Goal: Task Accomplishment & Management: Complete application form

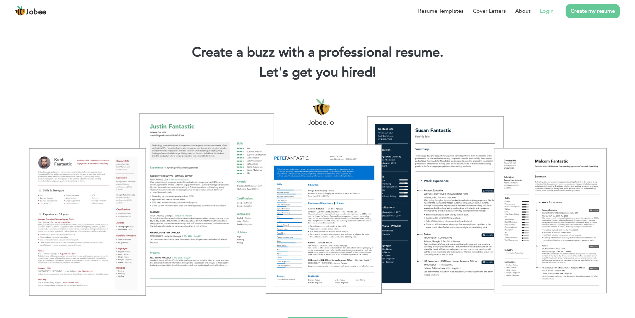
click at [545, 9] on link "Login" at bounding box center [547, 11] width 14 height 8
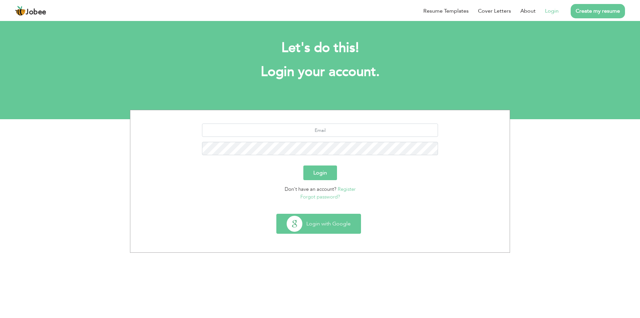
click at [322, 227] on button "Login with Google" at bounding box center [319, 223] width 84 height 19
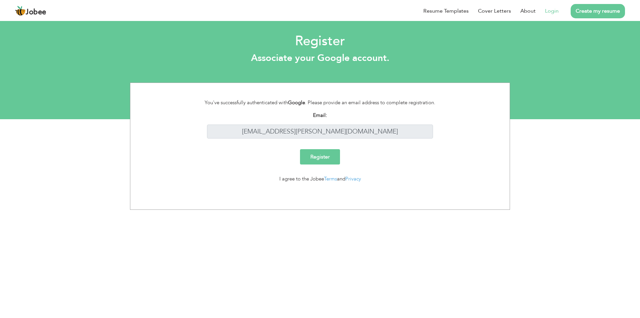
click at [548, 12] on link "Login" at bounding box center [552, 11] width 14 height 8
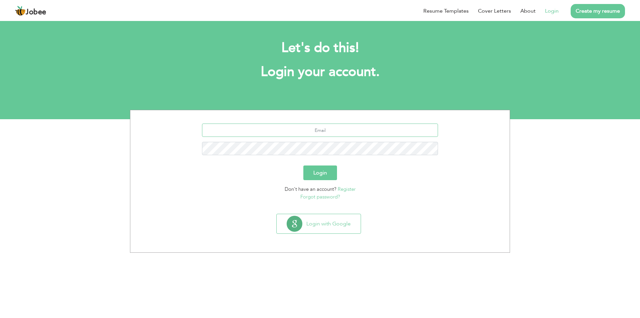
click at [329, 135] on input "text" at bounding box center [320, 130] width 236 height 13
type input "muhammadadilanees.adil@gmail.com"
click at [303, 166] on button "Login" at bounding box center [320, 173] width 34 height 15
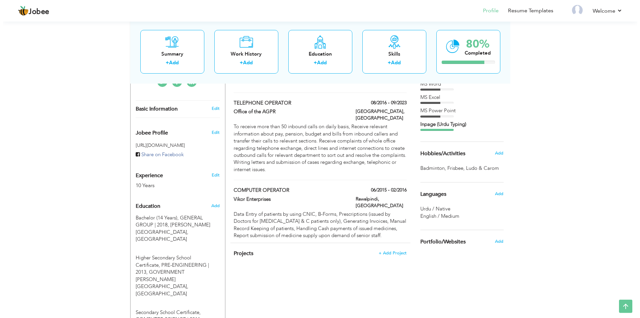
scroll to position [204, 0]
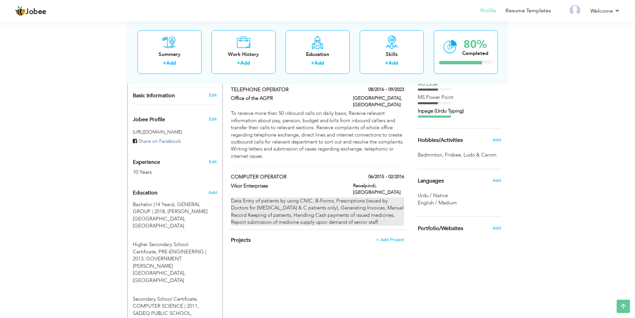
click at [380, 198] on div "Data Entry of patients by using CNIC, B-Forms, Prescriptions (issued by Doctors…" at bounding box center [317, 212] width 173 height 29
type input "COMPUTER OPERATOR"
type input "Vikor Enterprises"
type input "06/2015"
type input "02/2016"
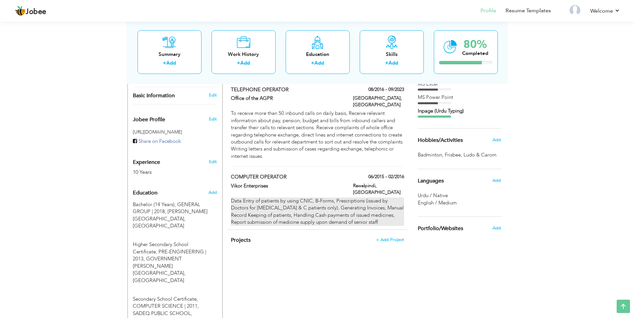
type input "[GEOGRAPHIC_DATA]"
type input "Rawalpindi"
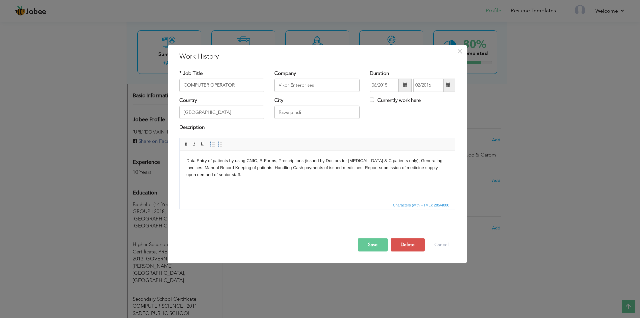
click at [186, 160] on body "Data Entry of patients by using CNIC, B-Forms, Prescriptions (issued by Doctors…" at bounding box center [317, 168] width 262 height 21
click at [295, 175] on body "Using Oracle software Data Entry of patients by using CNIC, B-Forms, Prescripti…" at bounding box center [317, 172] width 262 height 28
click at [229, 162] on body "Using Oracle software Data Entry of patients by using CNIC, B-Forms, Prescripti…" at bounding box center [317, 172] width 262 height 28
click at [288, 183] on body "Using Oracle software my duties were the Data Entry of patients by using CNIC, …" at bounding box center [317, 172] width 262 height 28
click at [377, 244] on button "Save" at bounding box center [373, 244] width 30 height 13
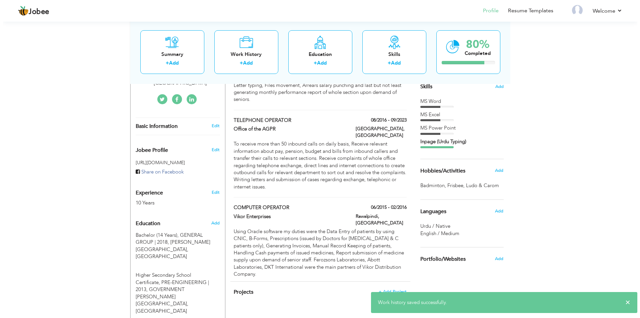
scroll to position [170, 0]
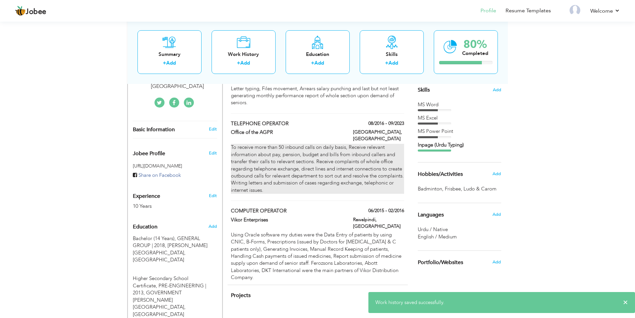
click at [364, 158] on div "To receive more than 50 inbound calls on daily basis, Receive relevant informat…" at bounding box center [317, 169] width 173 height 50
type input "TELEPHONE OPERATOR"
type input "Office of the AGPR"
type input "08/2016"
type input "09/2023"
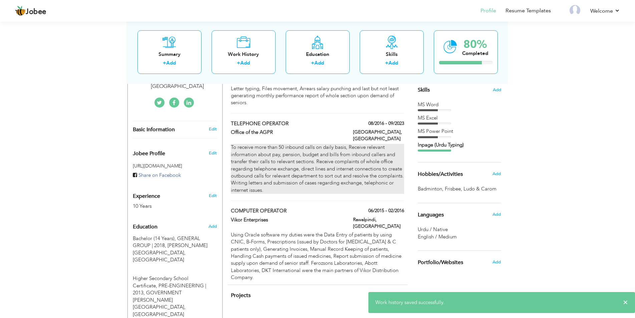
type input "[GEOGRAPHIC_DATA]"
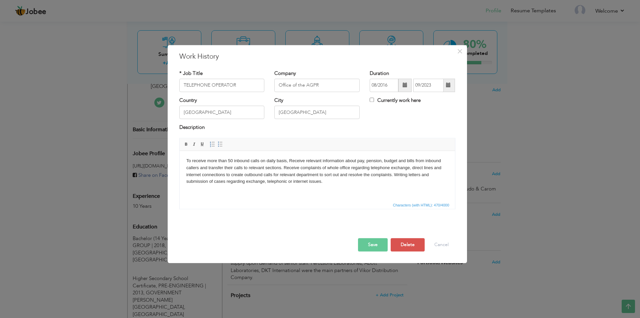
click at [190, 162] on body "To receive more than 50 inbound calls on daily basis, Receive relevant informat…" at bounding box center [317, 172] width 262 height 28
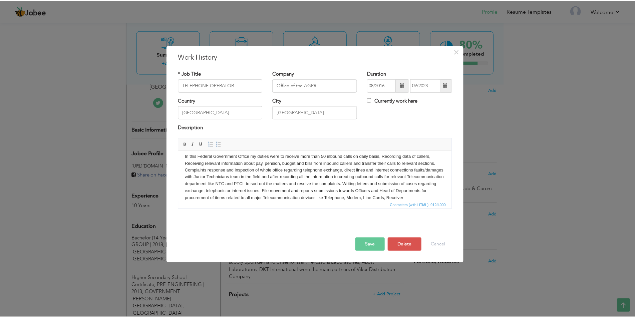
scroll to position [11, 0]
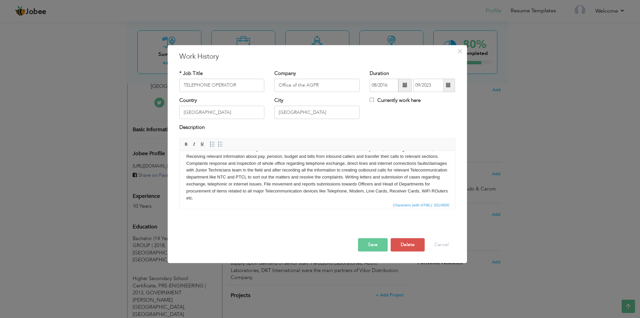
click at [369, 245] on button "Save" at bounding box center [373, 244] width 30 height 13
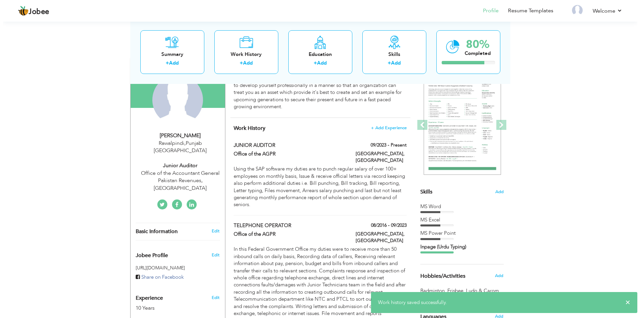
scroll to position [34, 0]
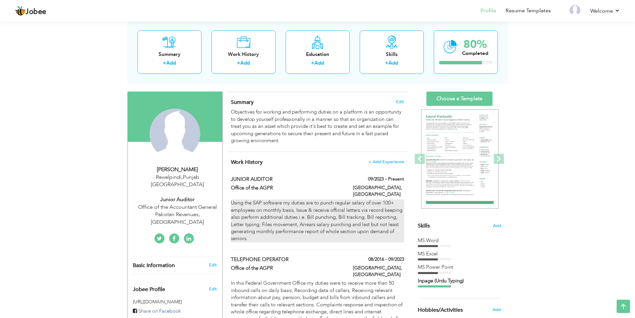
click at [306, 214] on div "Using the SAP software my duties are to punch regular salary of over 100+ emplo…" at bounding box center [317, 221] width 173 height 43
type input "JUNIOR AUDITOR"
type input "09/2023"
checkbox input "true"
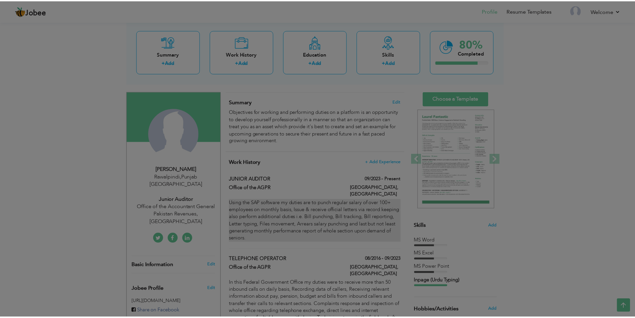
scroll to position [0, 0]
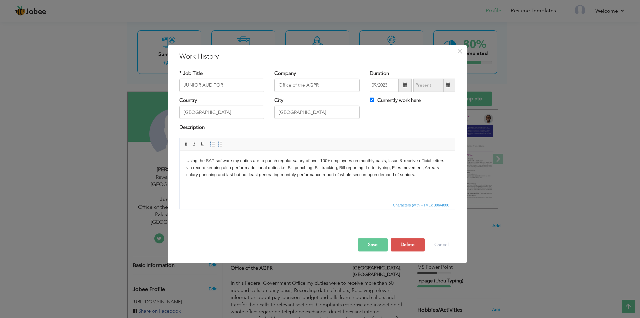
click at [222, 168] on body "Using the SAP software my duties are to punch regular salary of over 100+ emplo…" at bounding box center [317, 168] width 262 height 21
click at [395, 186] on html "Using the SAP software my duties are to punch regular salary of over 100+ emplo…" at bounding box center [316, 176] width 275 height 50
click at [363, 184] on body "Using the SAP software my duties are to punch regular salary of over 100+ emplo…" at bounding box center [317, 172] width 262 height 28
click at [289, 183] on body "Using the SAP software my duties are to punch regular salary of over 100+ emplo…" at bounding box center [317, 172] width 262 height 28
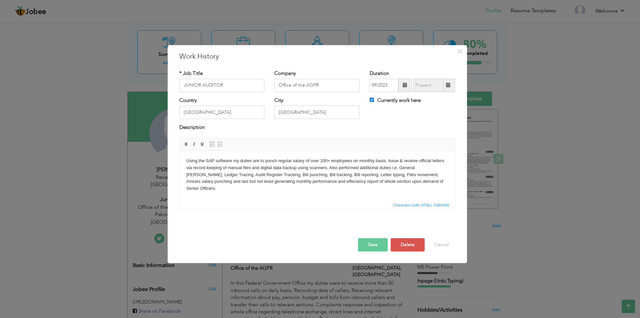
click at [369, 248] on button "Save" at bounding box center [373, 244] width 30 height 13
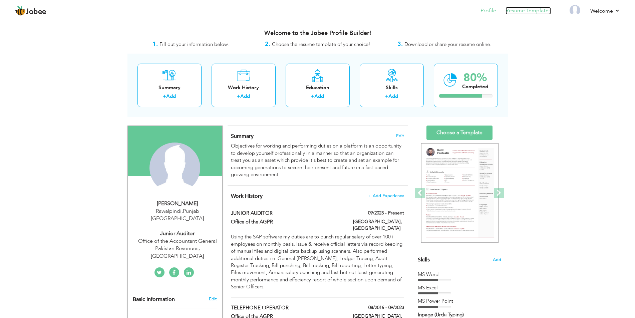
click at [533, 12] on link "Resume Templates" at bounding box center [527, 11] width 45 height 8
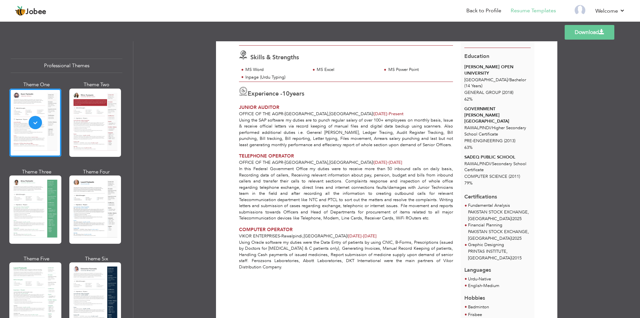
scroll to position [80, 0]
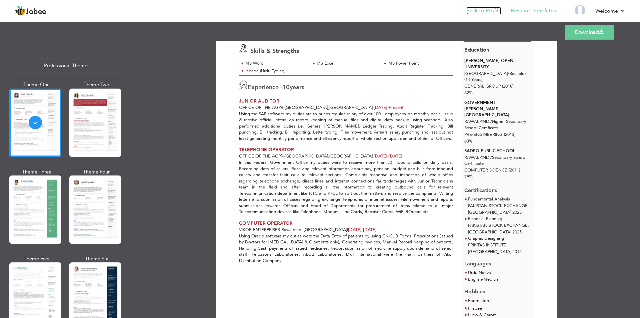
click at [490, 10] on link "Back to Profile" at bounding box center [484, 11] width 35 height 8
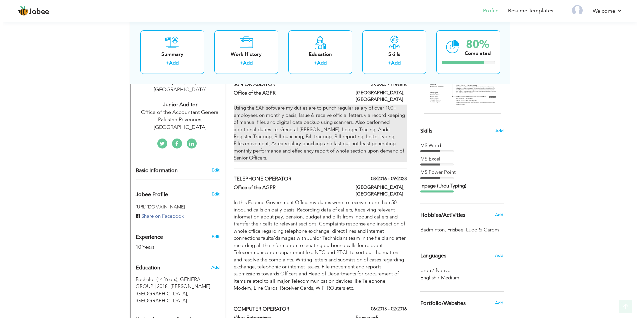
scroll to position [136, 0]
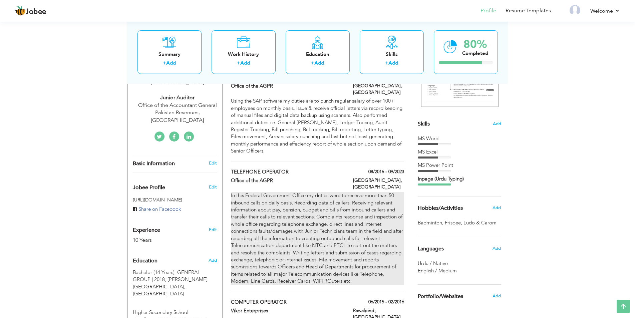
click at [352, 256] on div "In this Federal Government Office my duties were to receive more than 50 inboun…" at bounding box center [317, 238] width 173 height 93
type input "TELEPHONE OPERATOR"
type input "Office of the AGPR"
type input "08/2016"
type input "09/2023"
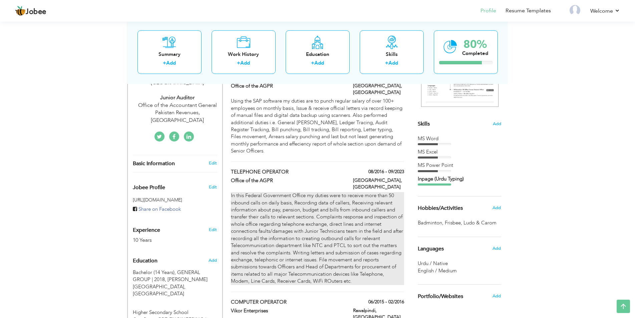
type input "[GEOGRAPHIC_DATA]"
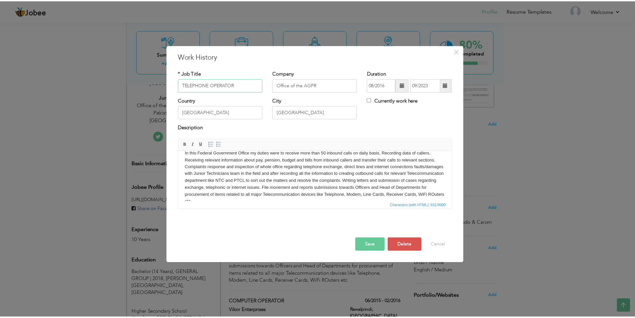
scroll to position [12, 0]
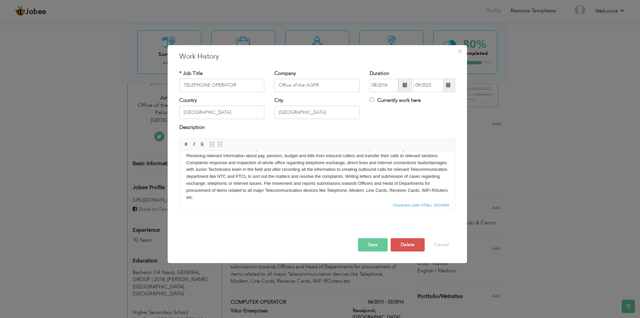
click at [215, 199] on body "In this Federal Government Office my duties were to receive more than 50 inboun…" at bounding box center [317, 173] width 262 height 55
click at [378, 244] on button "Save" at bounding box center [373, 244] width 30 height 13
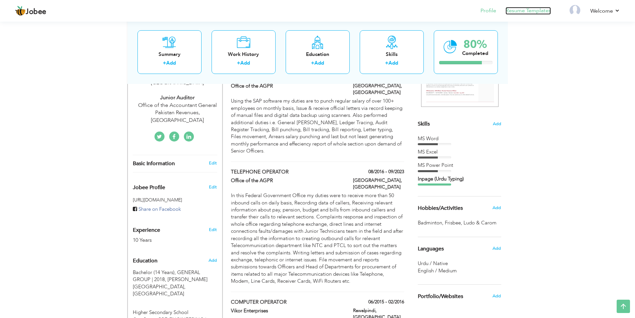
click at [539, 9] on link "Resume Templates" at bounding box center [527, 11] width 45 height 8
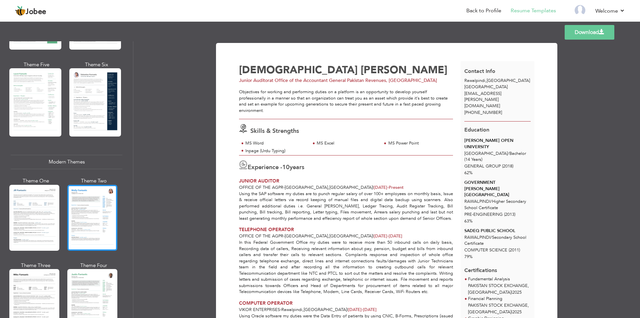
scroll to position [160, 0]
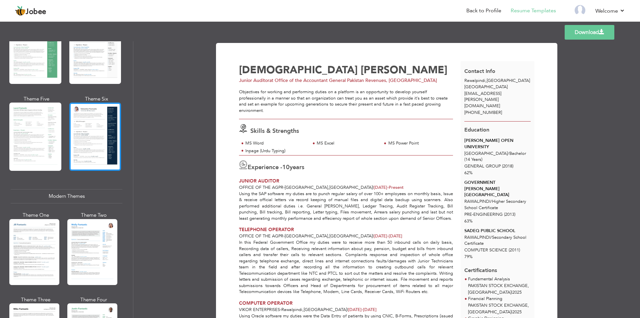
click at [104, 125] on div at bounding box center [95, 137] width 52 height 68
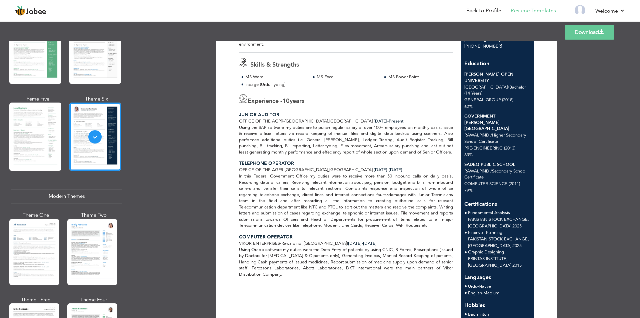
scroll to position [94, 0]
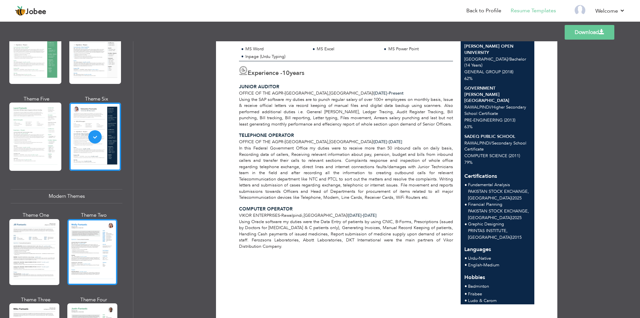
click at [75, 233] on div at bounding box center [92, 252] width 50 height 66
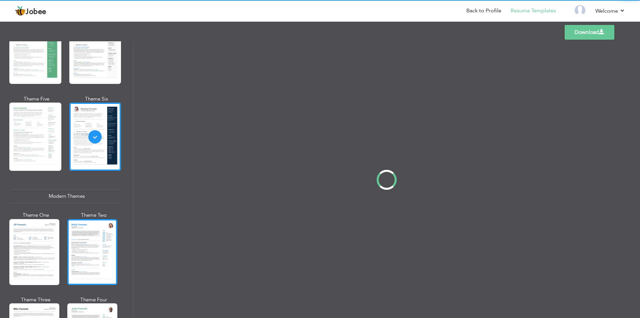
scroll to position [0, 0]
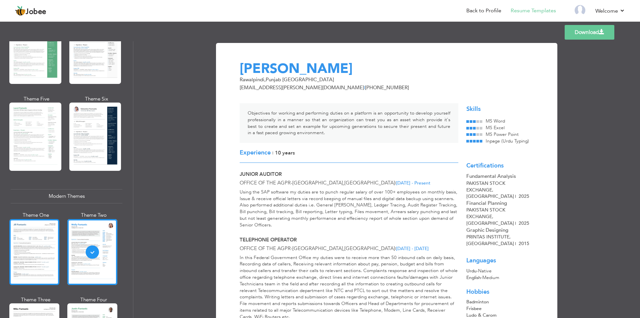
click at [26, 234] on div at bounding box center [34, 252] width 50 height 66
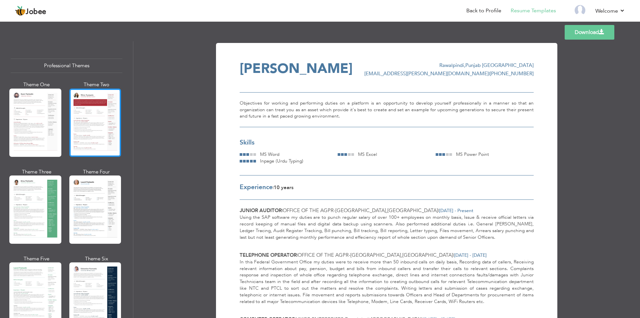
scroll to position [40, 0]
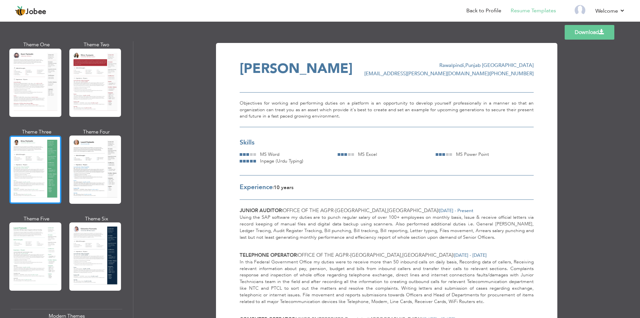
click at [42, 173] on div at bounding box center [35, 170] width 52 height 68
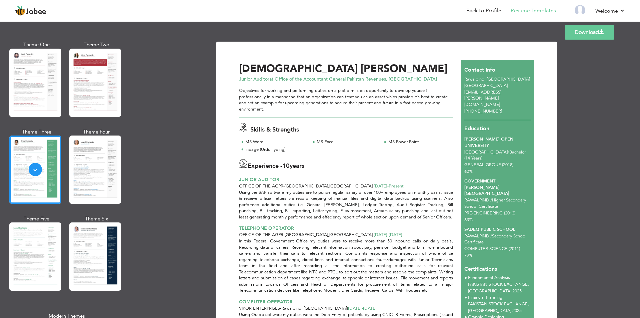
scroll to position [0, 0]
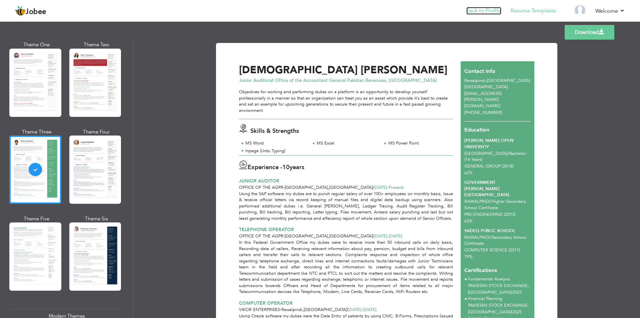
click at [492, 11] on link "Back to Profile" at bounding box center [484, 11] width 35 height 8
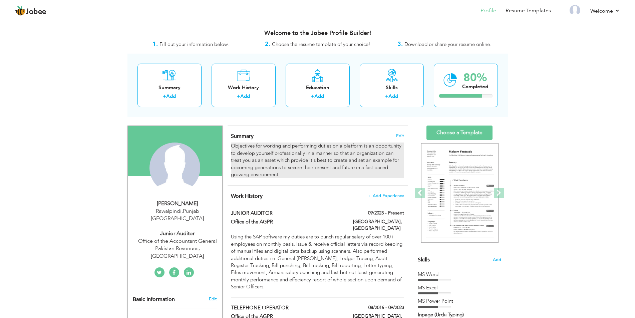
click at [361, 159] on div "Objectives for working and performing duties on a platform is an opportunity to…" at bounding box center [317, 161] width 173 height 36
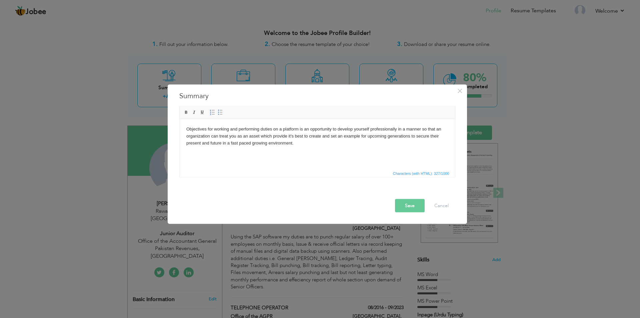
click at [417, 203] on button "Save" at bounding box center [410, 205] width 30 height 13
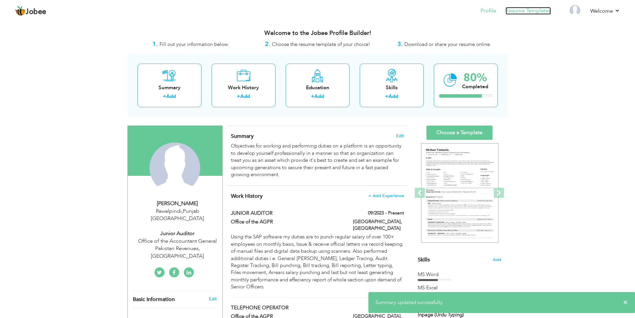
click at [529, 14] on link "Resume Templates" at bounding box center [527, 11] width 45 height 8
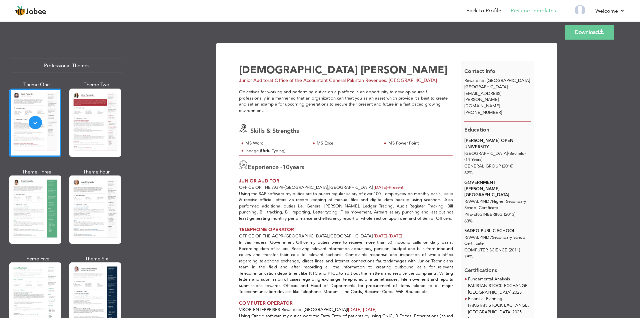
click at [92, 136] on div at bounding box center [95, 123] width 52 height 68
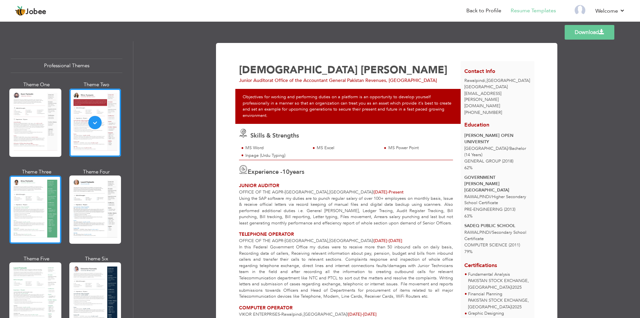
click at [38, 207] on div at bounding box center [35, 210] width 52 height 68
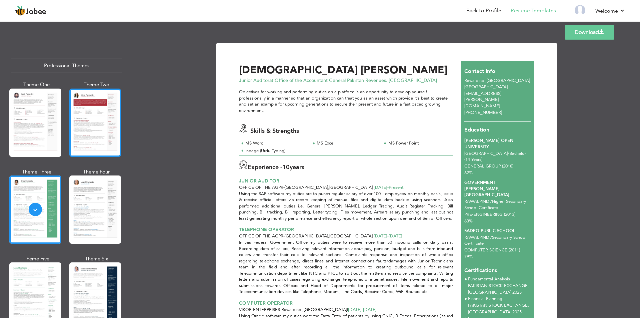
click at [79, 120] on div at bounding box center [95, 123] width 52 height 68
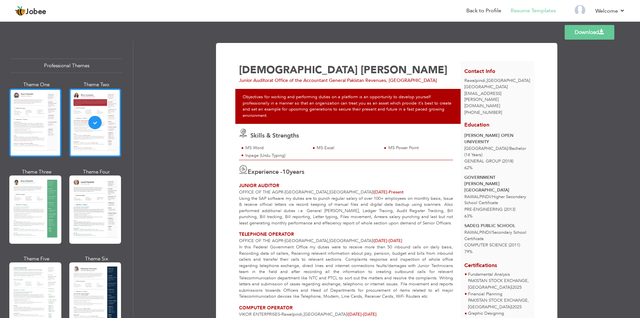
click at [21, 133] on div at bounding box center [35, 123] width 52 height 68
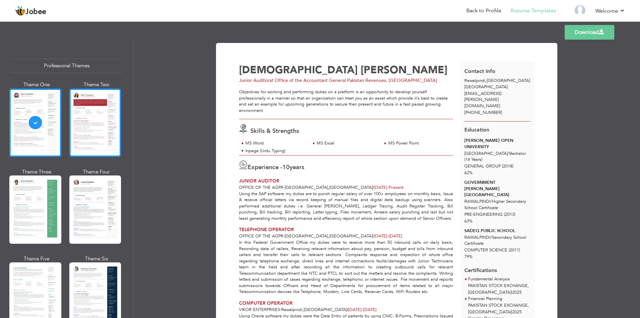
click at [87, 132] on div at bounding box center [95, 123] width 52 height 68
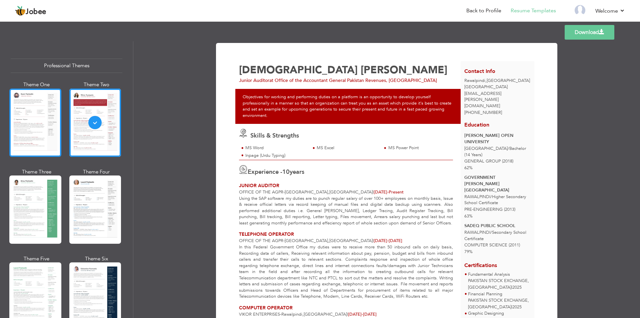
click at [48, 135] on div at bounding box center [35, 123] width 52 height 68
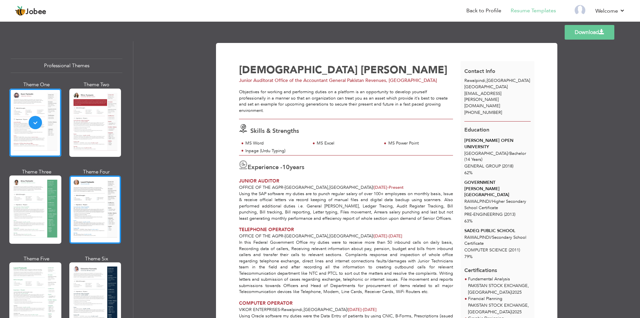
click at [91, 209] on div at bounding box center [95, 210] width 52 height 68
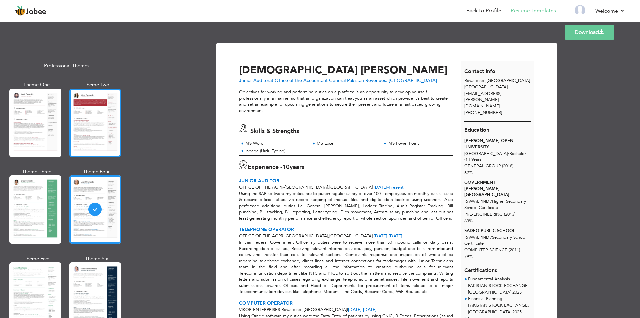
click at [88, 128] on div at bounding box center [95, 123] width 52 height 68
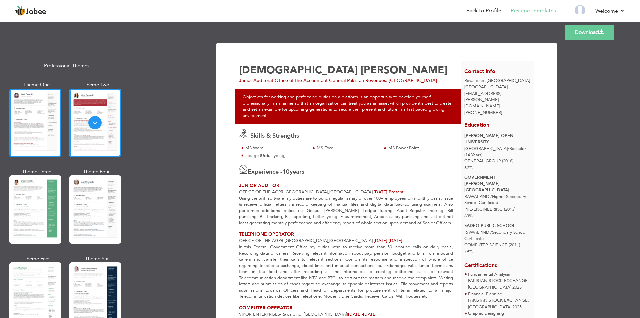
click at [44, 126] on div at bounding box center [35, 123] width 52 height 68
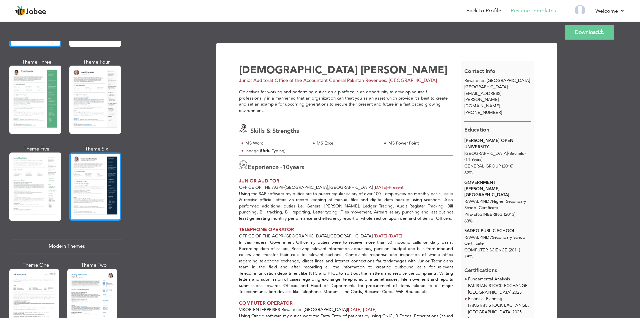
scroll to position [120, 0]
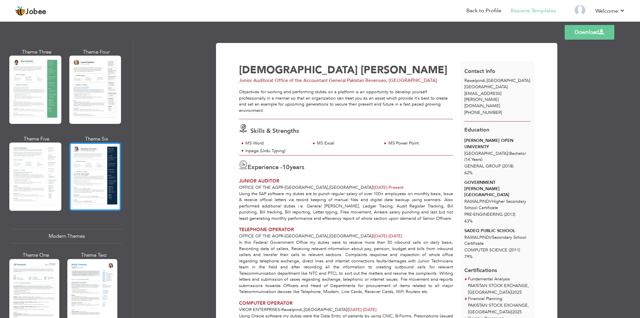
click at [80, 178] on div at bounding box center [95, 177] width 52 height 68
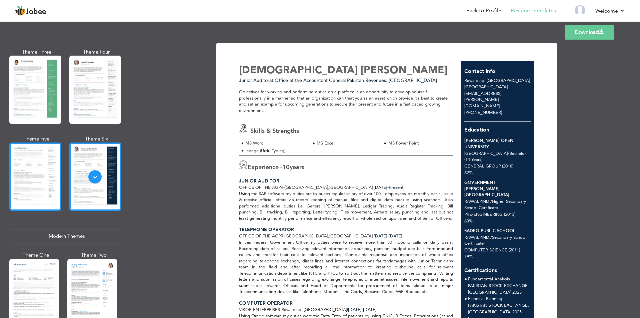
click at [39, 178] on div at bounding box center [35, 177] width 52 height 68
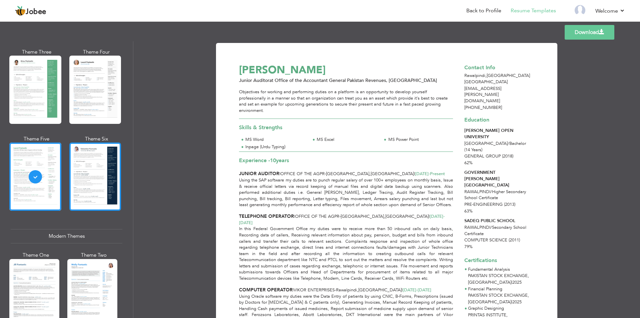
click at [96, 185] on div at bounding box center [95, 177] width 52 height 68
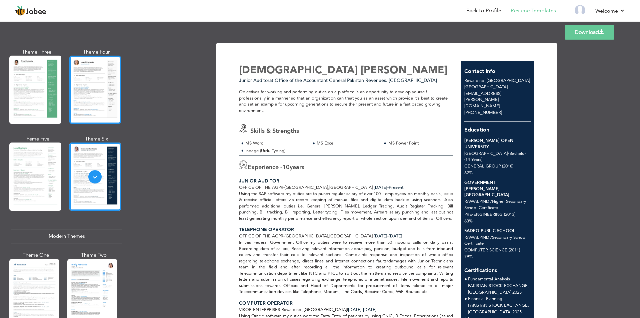
click at [92, 85] on div at bounding box center [95, 90] width 52 height 68
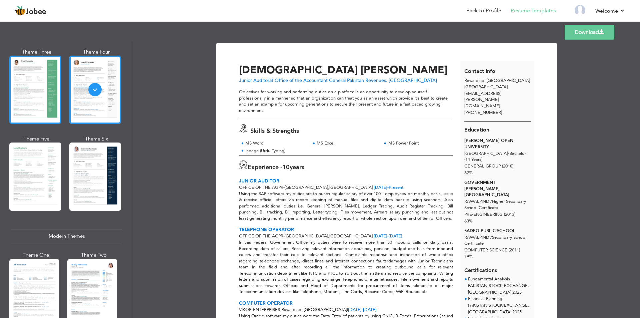
click at [33, 79] on div at bounding box center [35, 90] width 52 height 68
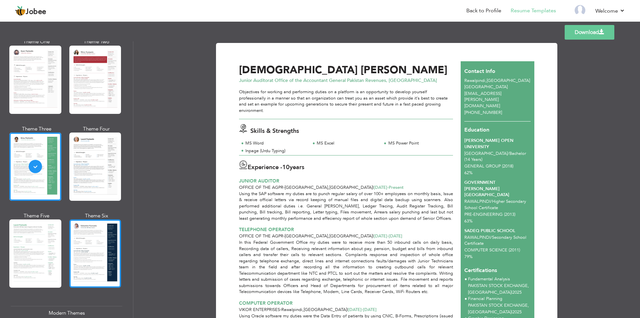
scroll to position [40, 0]
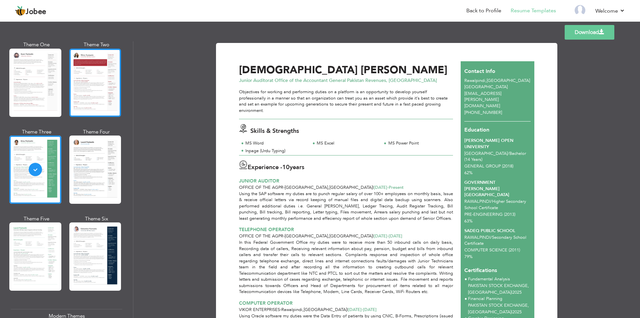
click at [95, 95] on div at bounding box center [95, 83] width 52 height 68
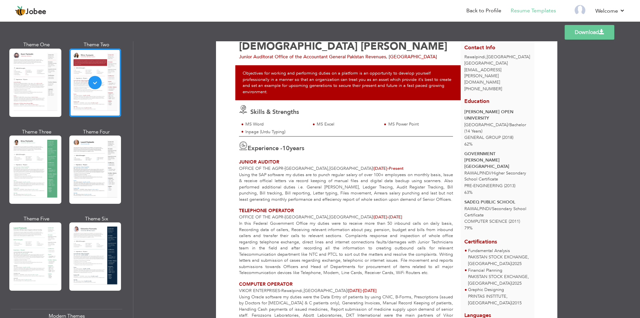
scroll to position [0, 0]
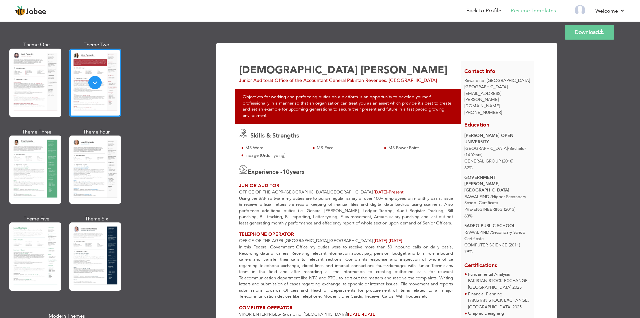
click at [598, 33] on link "Download" at bounding box center [590, 32] width 50 height 15
